Goal: Information Seeking & Learning: Learn about a topic

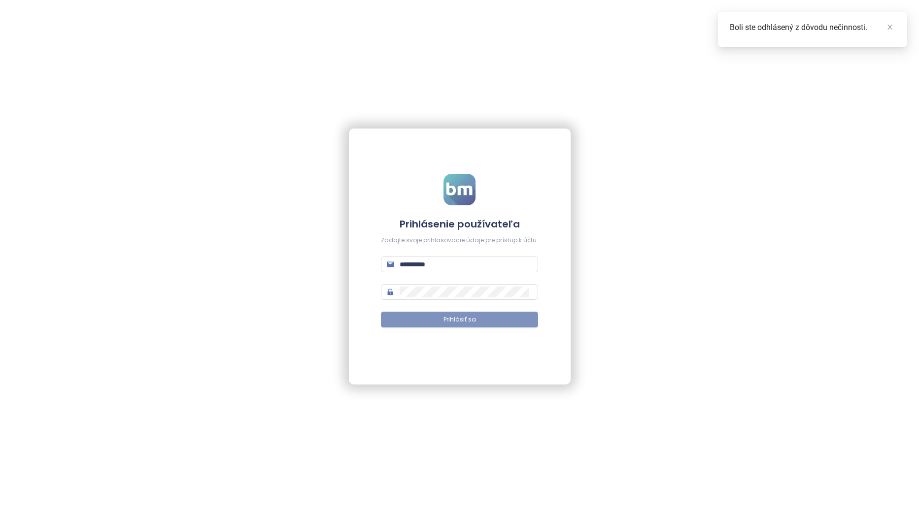
click at [485, 323] on button "Prihlásiť sa" at bounding box center [459, 320] width 157 height 16
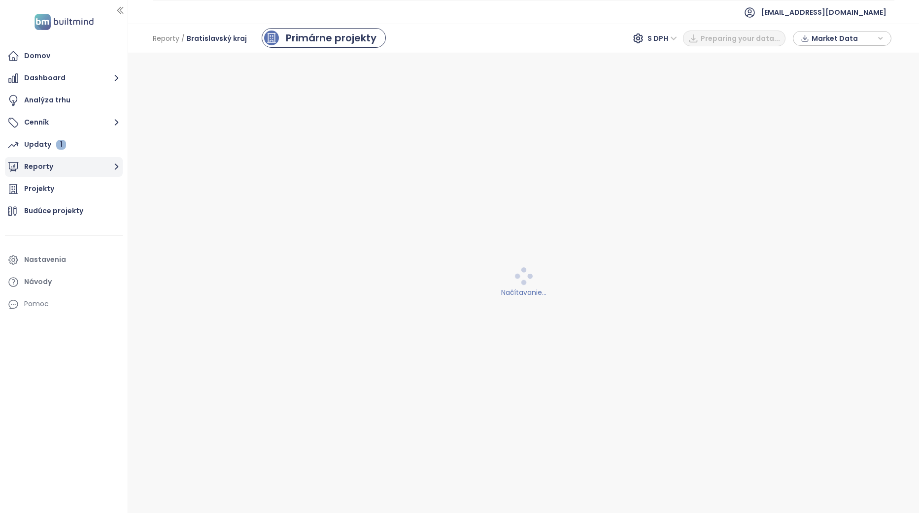
click at [86, 165] on button "Reporty" at bounding box center [64, 167] width 118 height 20
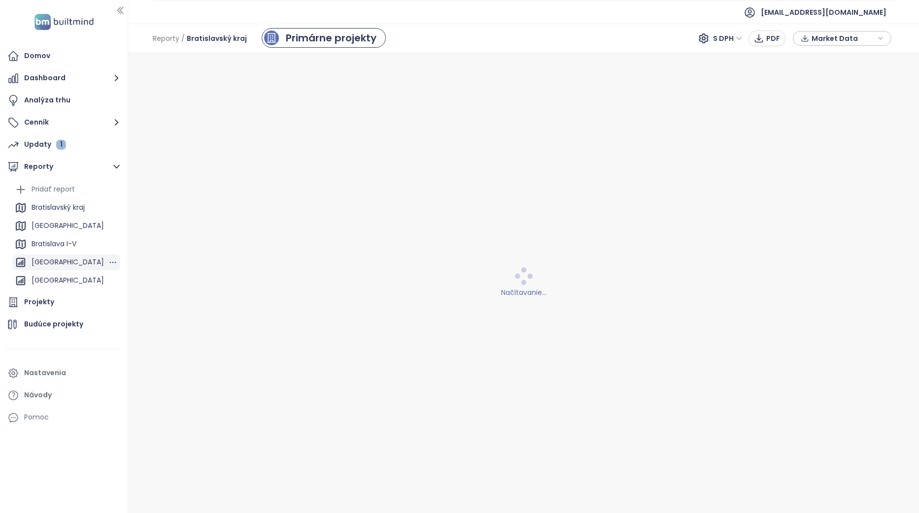
click at [61, 262] on div "[GEOGRAPHIC_DATA]" at bounding box center [68, 262] width 72 height 12
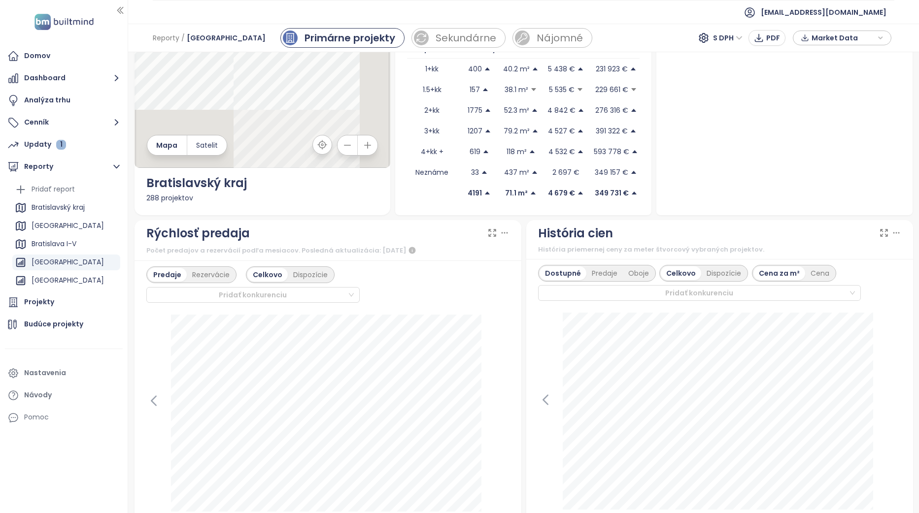
scroll to position [49, 0]
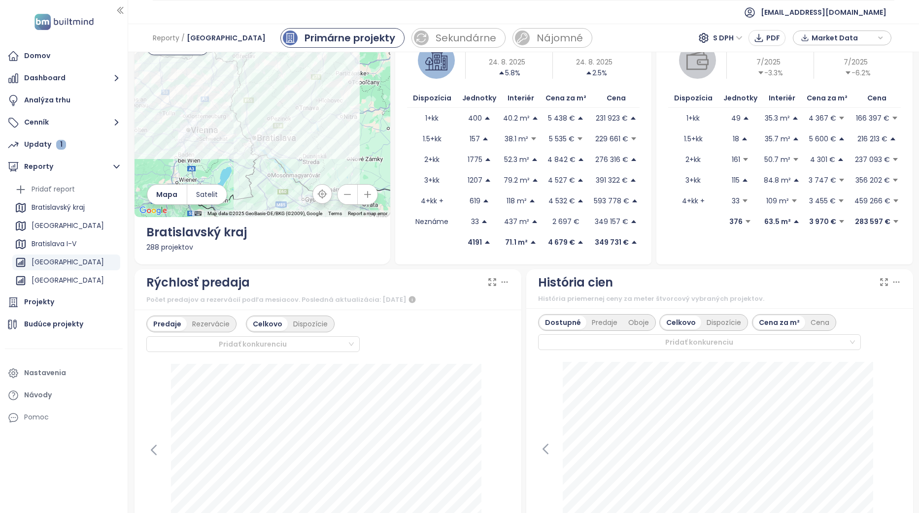
click at [643, 235] on div "Ponuka Dostupné jednotky 4191 [DATE] 5.8% Cena za m² 4.7k € [DATE] 2.5% Dispozí…" at bounding box center [523, 136] width 256 height 255
click at [62, 302] on div "Projekty" at bounding box center [64, 303] width 118 height 20
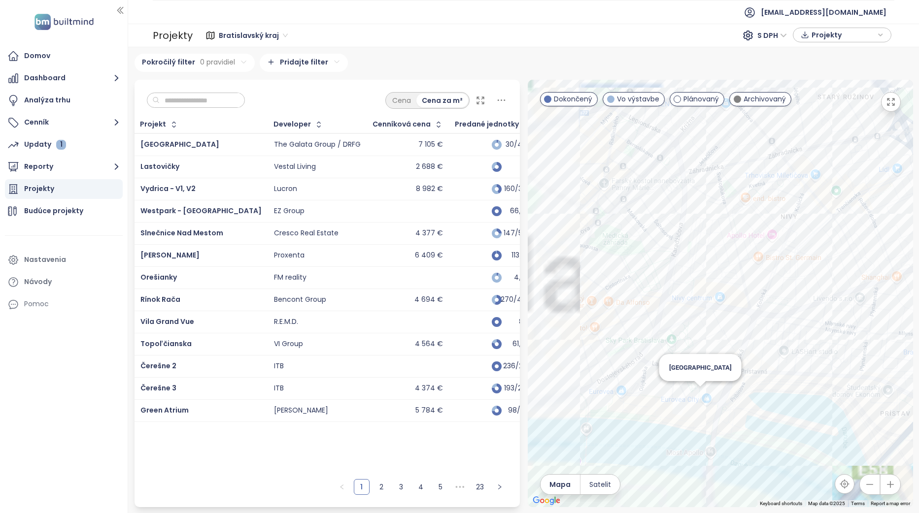
click at [676, 395] on div "[GEOGRAPHIC_DATA]" at bounding box center [720, 294] width 385 height 428
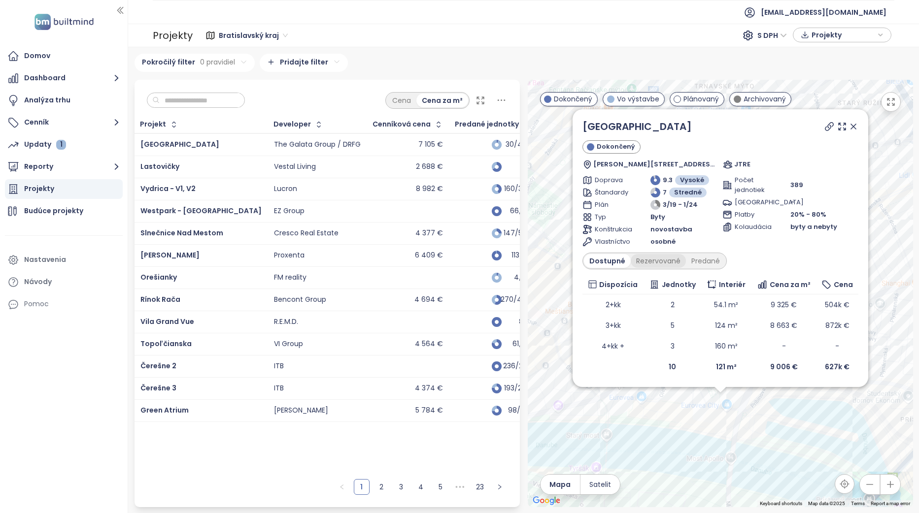
click at [645, 264] on div "Rezervované" at bounding box center [658, 261] width 55 height 14
click at [676, 259] on div "Predané" at bounding box center [705, 261] width 39 height 14
click at [676, 125] on icon at bounding box center [853, 127] width 10 height 10
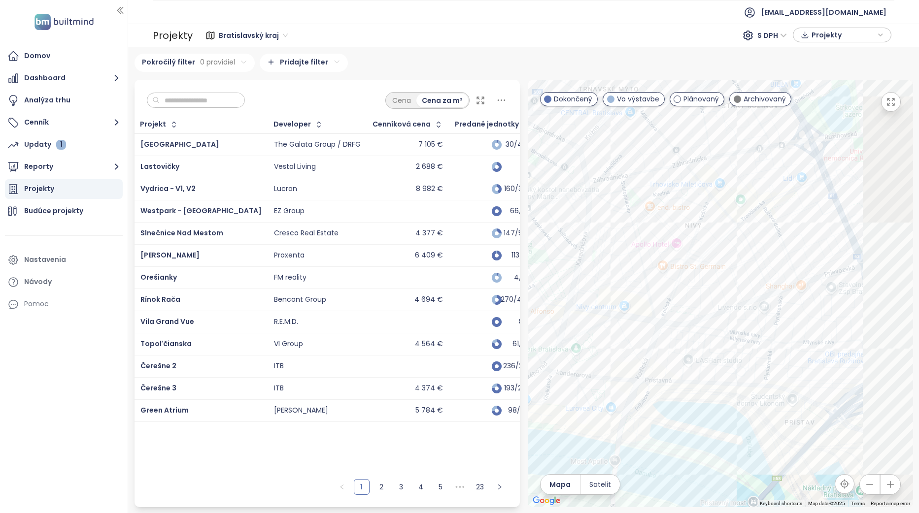
drag, startPoint x: 760, startPoint y: 262, endPoint x: 687, endPoint y: 272, distance: 73.2
click at [676, 272] on div at bounding box center [720, 294] width 385 height 428
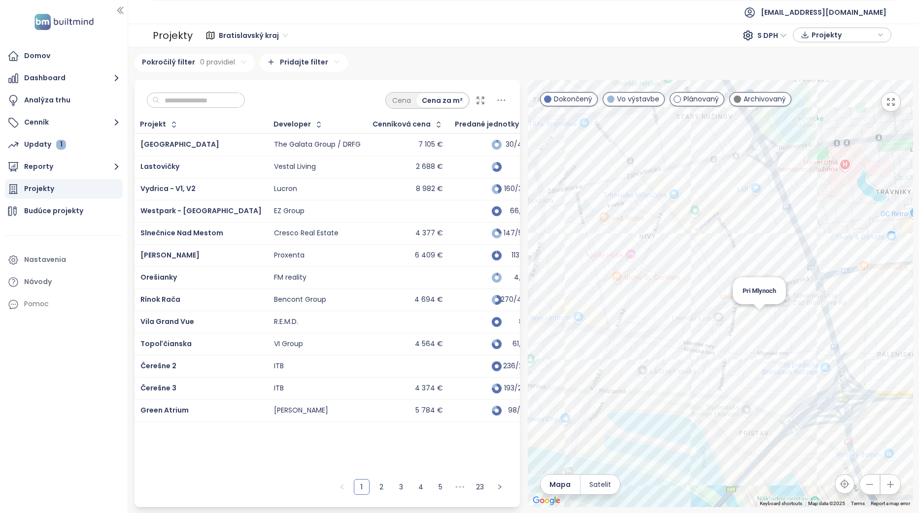
click at [676, 320] on div "Pri Mlynoch" at bounding box center [720, 294] width 385 height 428
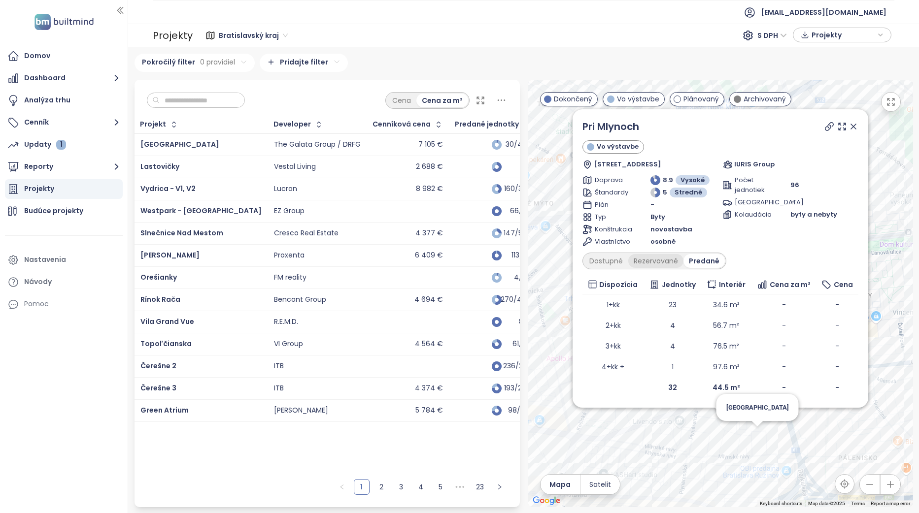
click at [655, 264] on div "Rezervované" at bounding box center [655, 261] width 55 height 14
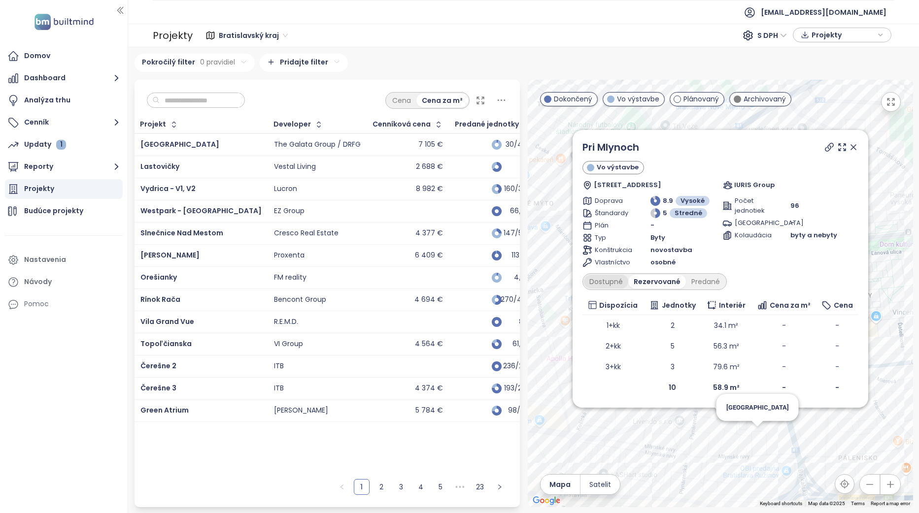
click at [617, 283] on div "Dostupné" at bounding box center [606, 282] width 44 height 14
click at [660, 282] on div "Rezervované" at bounding box center [658, 282] width 55 height 14
click at [676, 290] on div "Dostupné Rezervované Predané" at bounding box center [654, 281] width 144 height 17
click at [676, 285] on div "Predané" at bounding box center [705, 282] width 39 height 14
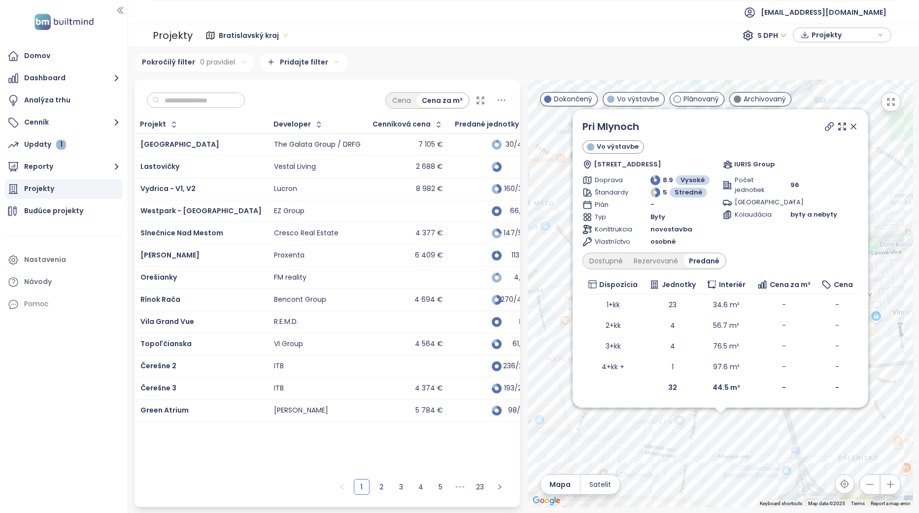
click at [676, 125] on icon at bounding box center [853, 126] width 5 height 5
